Goal: Task Accomplishment & Management: Complete application form

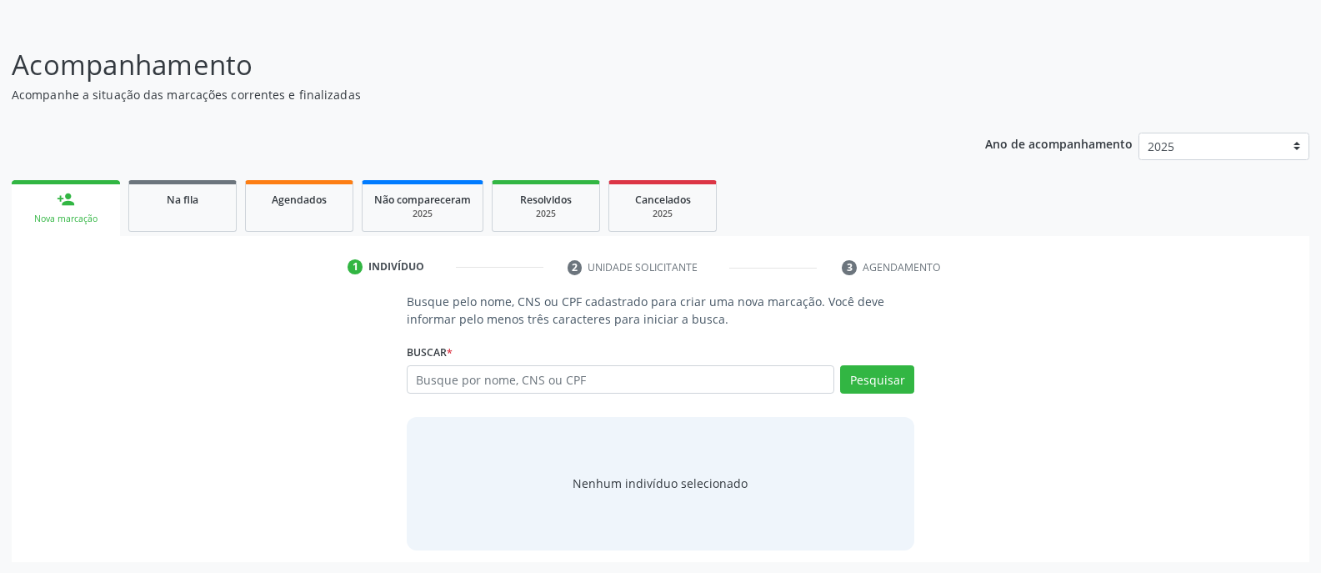
scroll to position [93, 0]
type input "700509101262254"
click at [867, 372] on button "Pesquisar" at bounding box center [877, 378] width 74 height 28
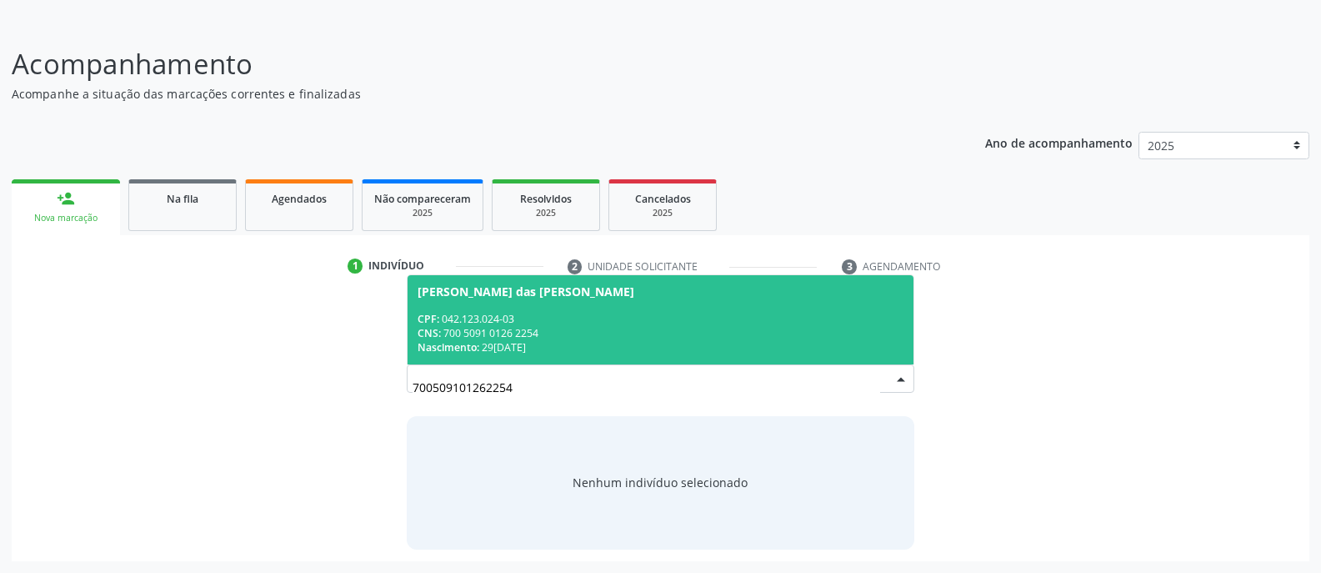
click at [630, 322] on div "CPF: 042.123.024-03" at bounding box center [661, 319] width 486 height 14
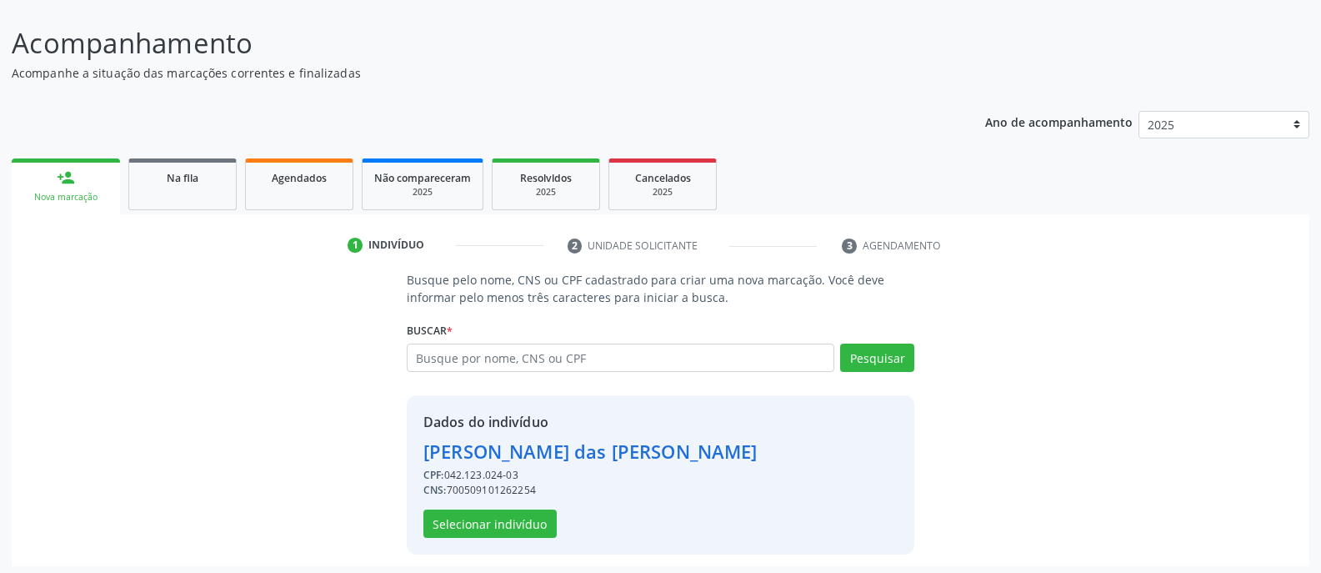
scroll to position [119, 0]
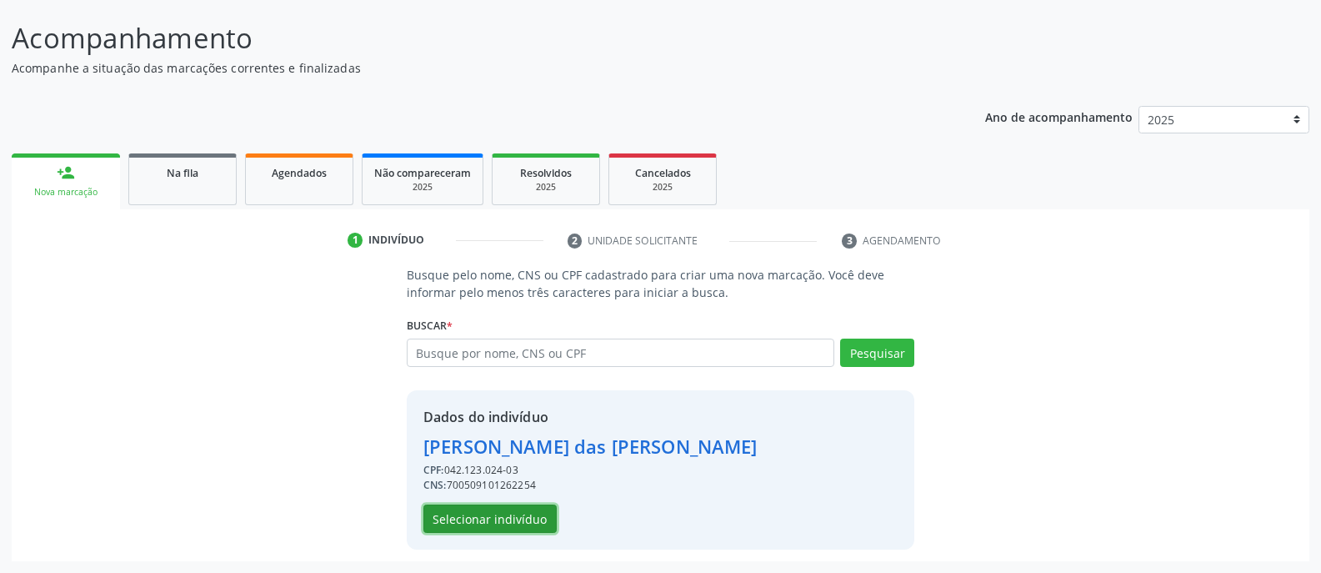
click at [540, 521] on button "Selecionar indivíduo" at bounding box center [489, 518] width 133 height 28
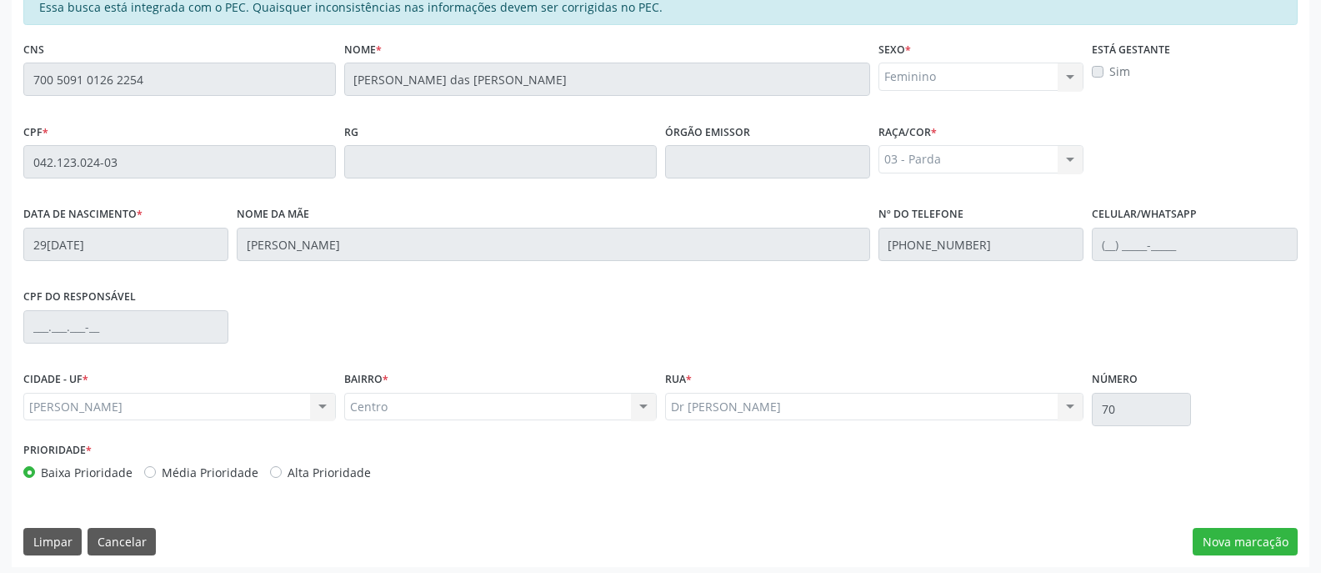
scroll to position [403, 0]
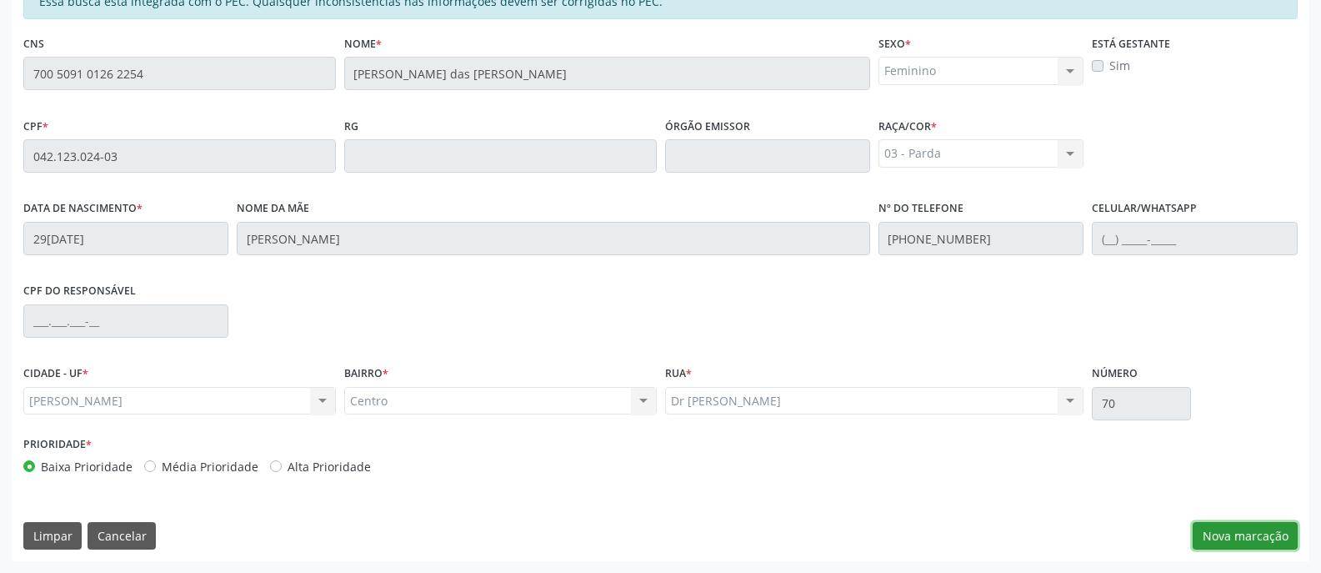
click at [1237, 547] on button "Nova marcação" at bounding box center [1245, 536] width 105 height 28
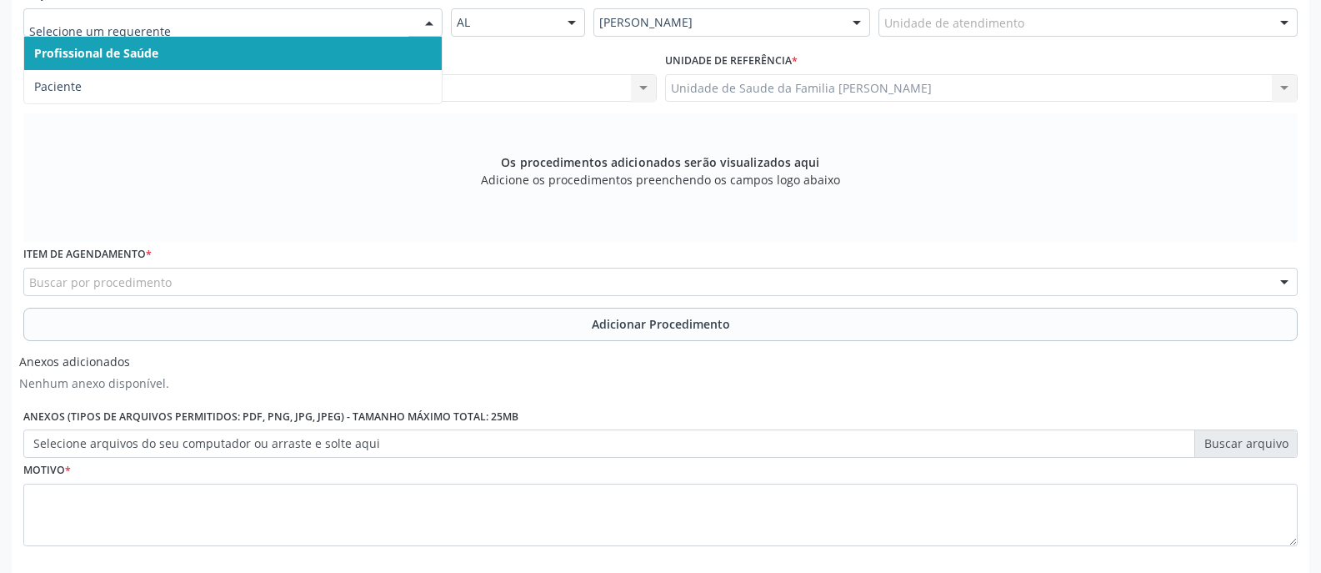
click at [430, 23] on div at bounding box center [429, 23] width 25 height 28
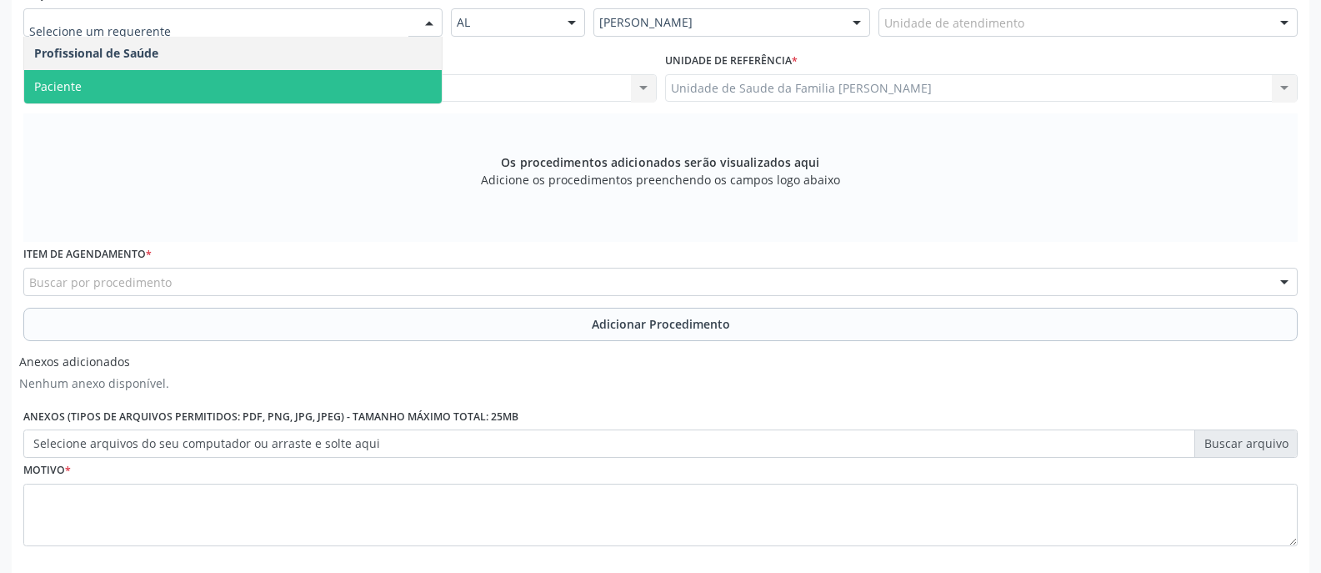
click at [403, 85] on span "Paciente" at bounding box center [233, 86] width 418 height 33
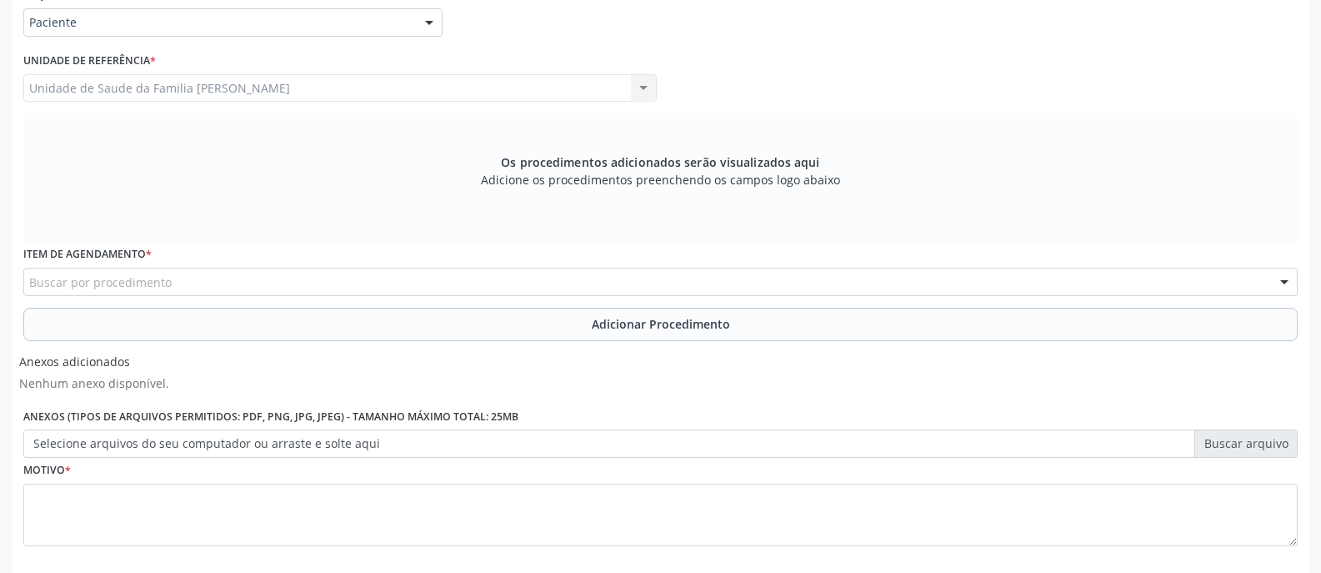
click at [381, 282] on div "Buscar por procedimento" at bounding box center [660, 282] width 1274 height 28
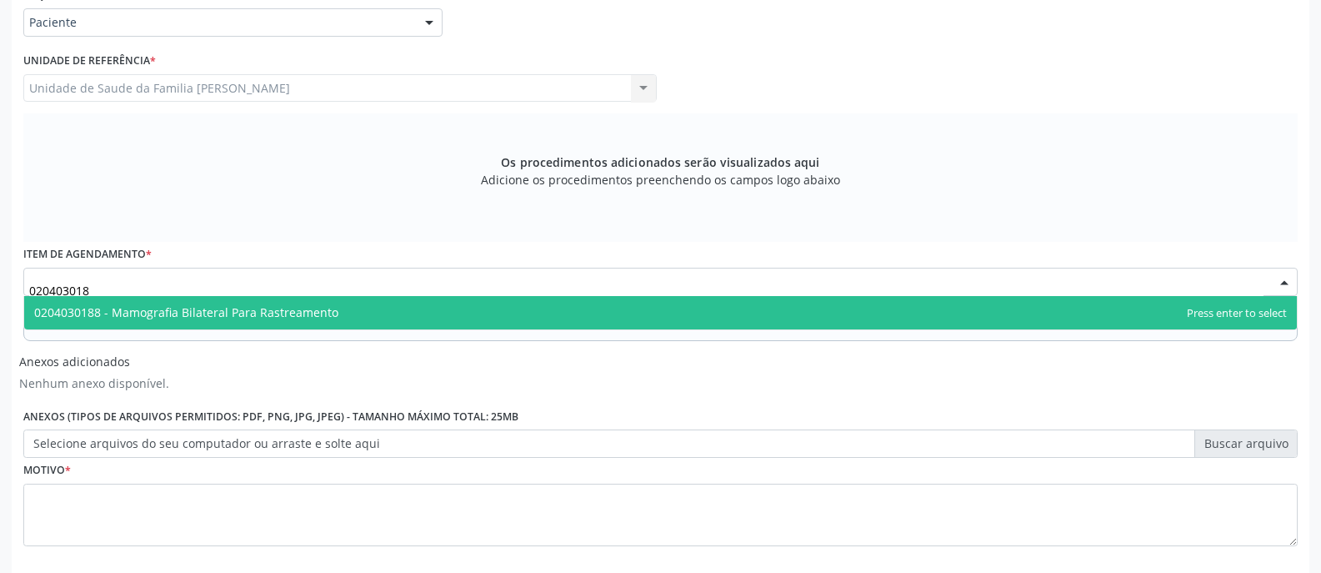
type input "0204030188"
click at [381, 318] on span "0204030188 - Mamografia Bilateral Para Rastreamento" at bounding box center [660, 312] width 1273 height 33
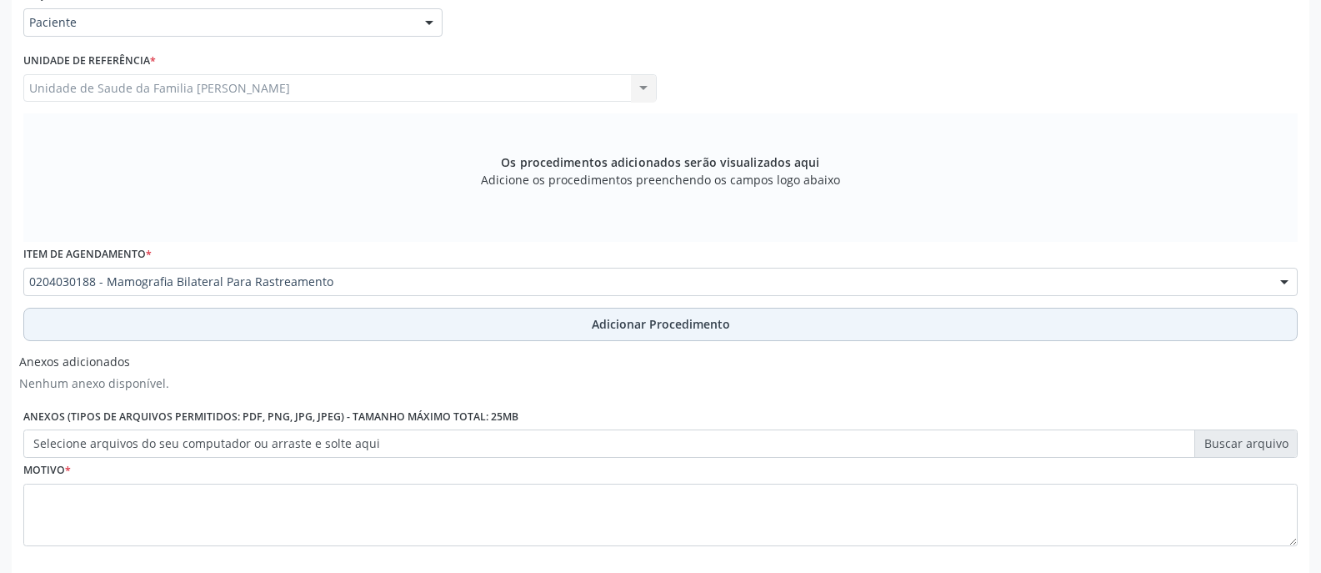
click at [619, 330] on span "Adicionar Procedimento" at bounding box center [661, 324] width 138 height 18
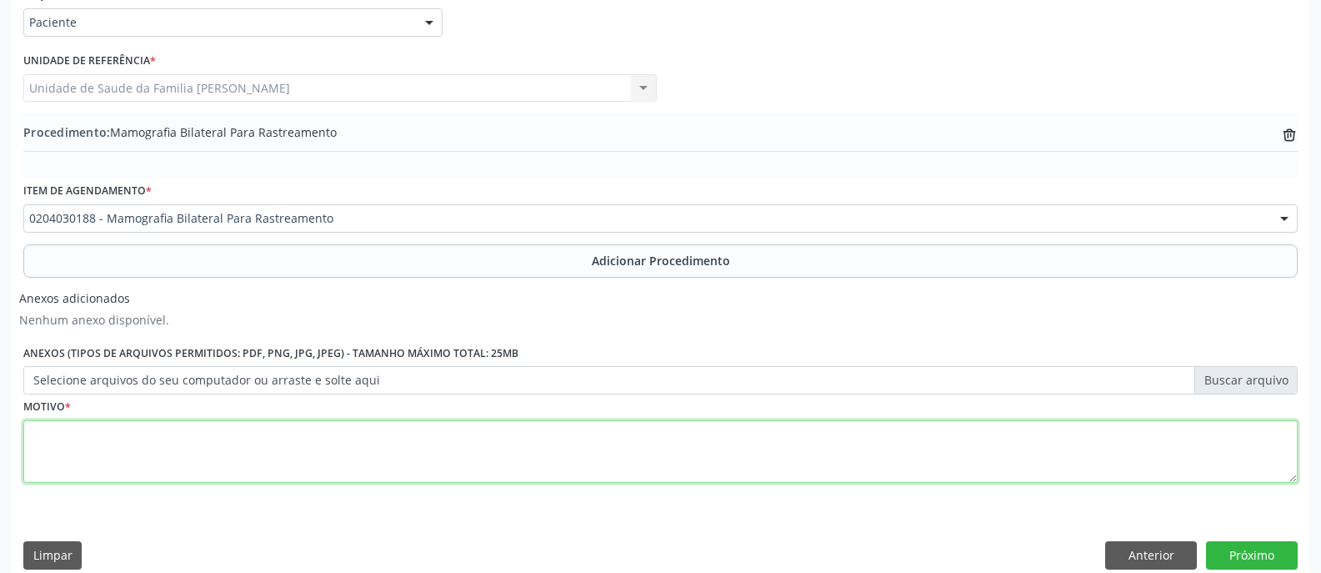
click at [498, 439] on textarea at bounding box center [660, 451] width 1274 height 63
type textarea "ROTINA"
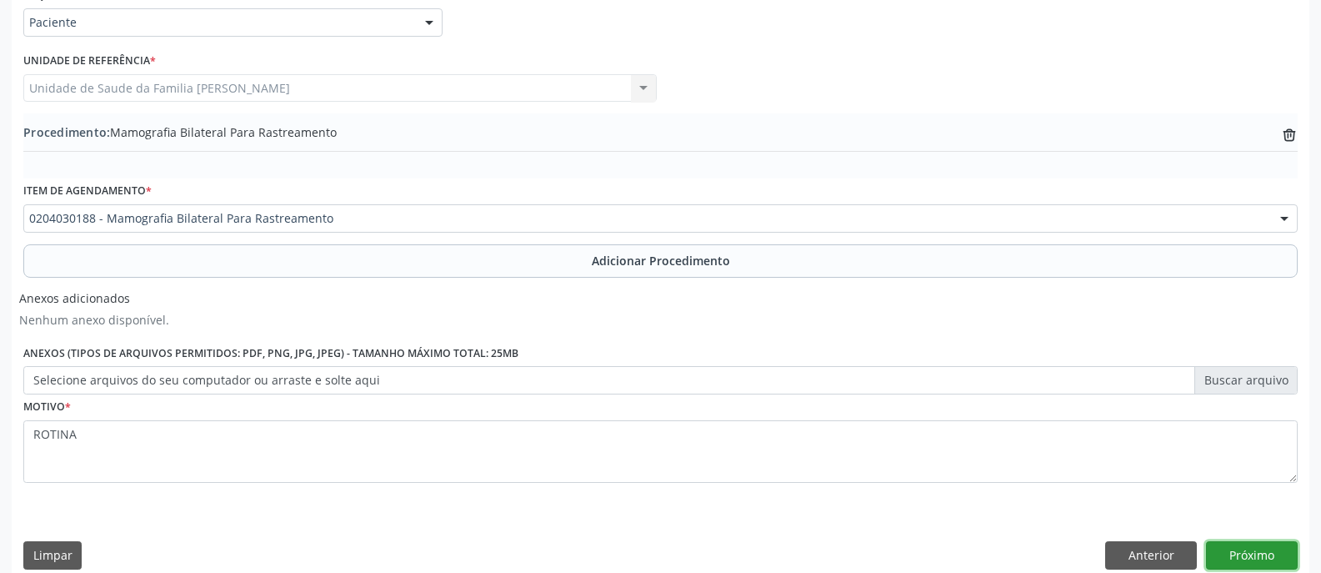
click at [1243, 555] on button "Próximo" at bounding box center [1252, 555] width 92 height 28
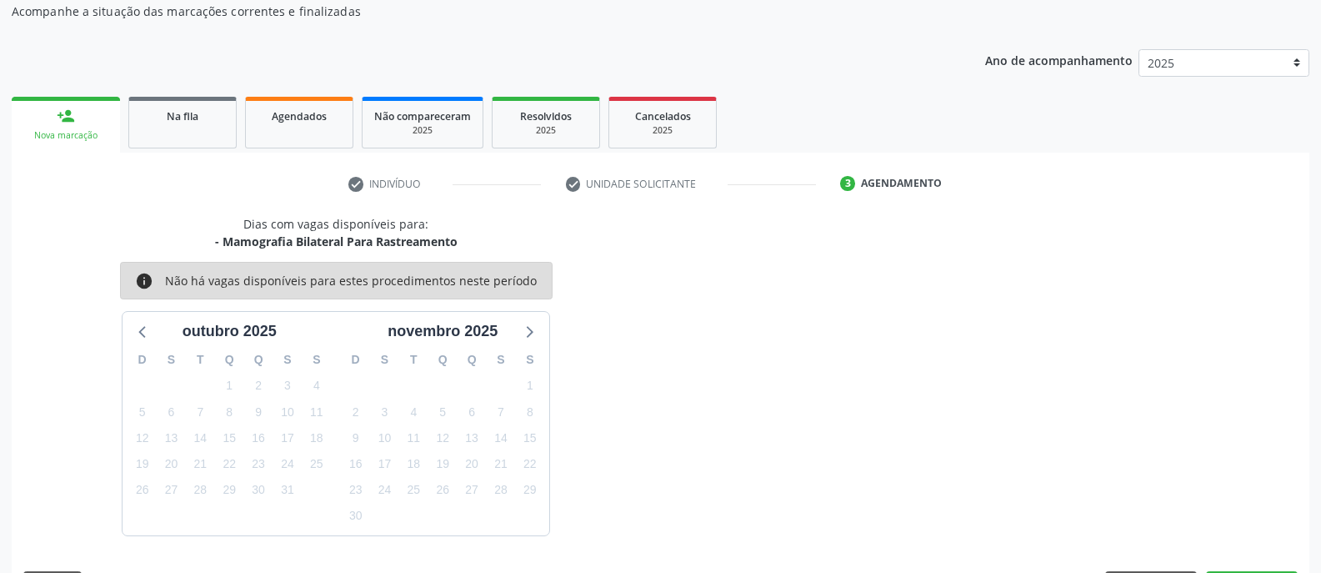
scroll to position [225, 0]
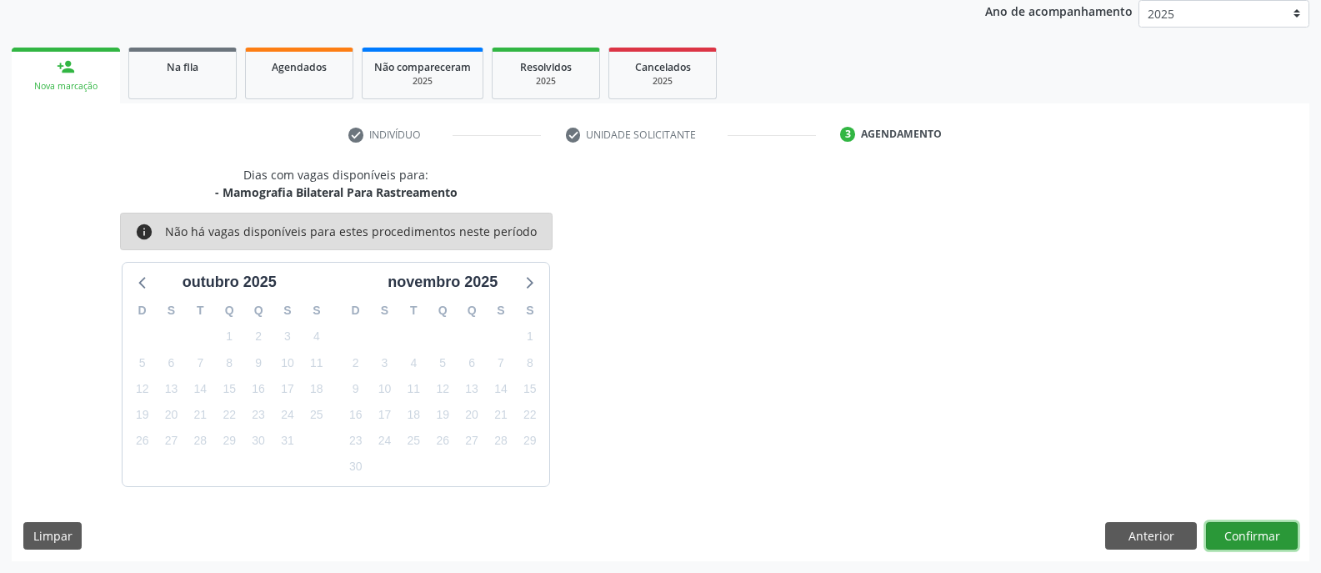
click at [1244, 536] on button "Confirmar" at bounding box center [1252, 536] width 92 height 28
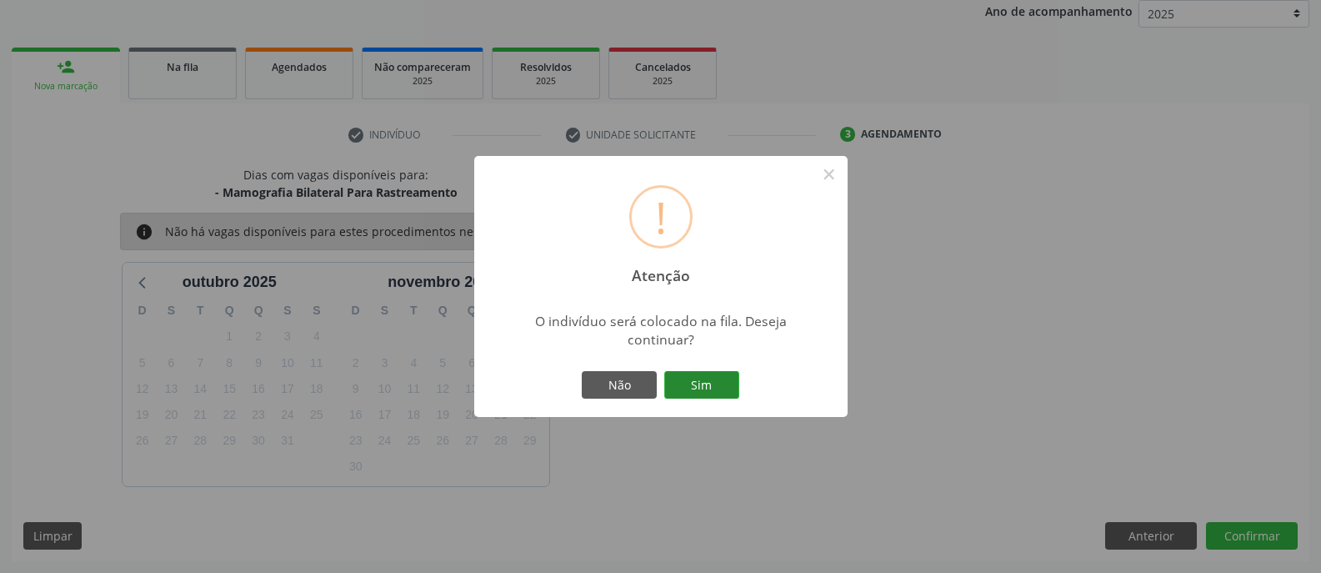
click at [703, 383] on button "Sim" at bounding box center [701, 385] width 75 height 28
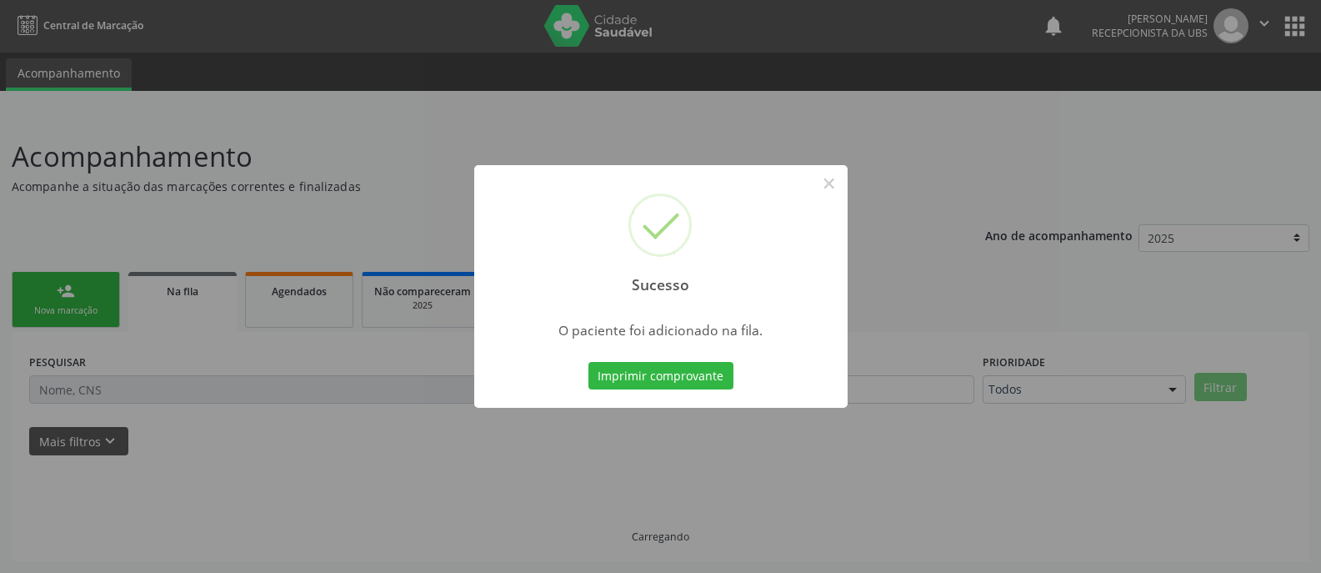
scroll to position [1, 0]
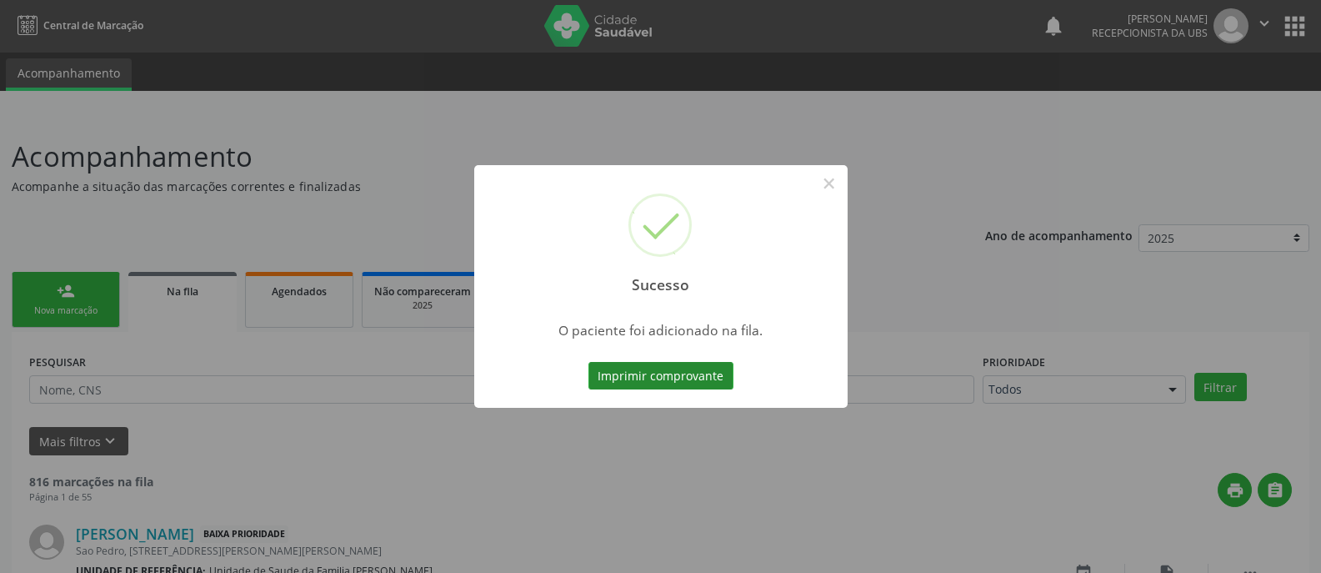
click at [693, 380] on button "Imprimir comprovante" at bounding box center [660, 376] width 145 height 28
